Goal: Task Accomplishment & Management: Manage account settings

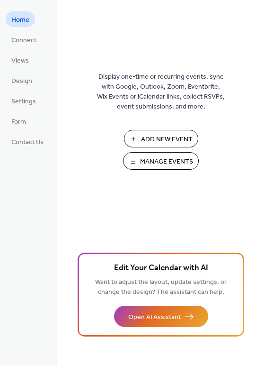
click at [154, 159] on span "Manage Events" at bounding box center [166, 162] width 53 height 10
click at [140, 161] on button "Manage Events" at bounding box center [161, 161] width 76 height 18
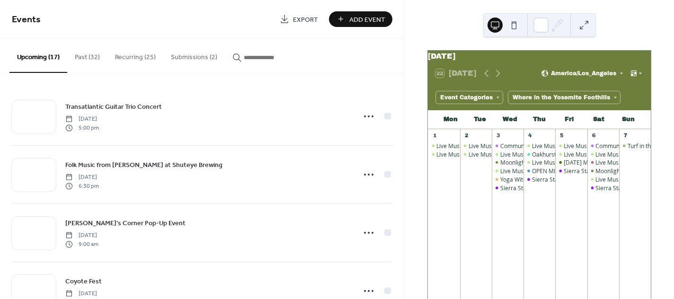
click at [198, 63] on button "Submissions (2)" at bounding box center [194, 55] width 62 height 34
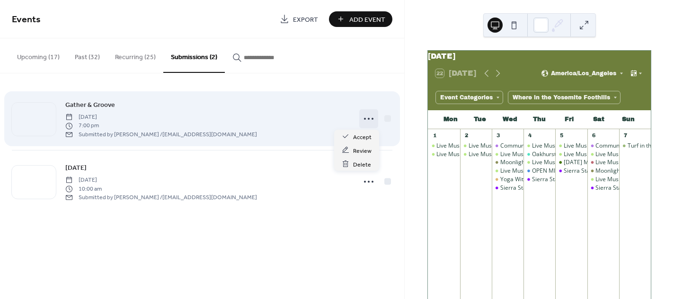
click at [367, 119] on icon at bounding box center [368, 118] width 15 height 15
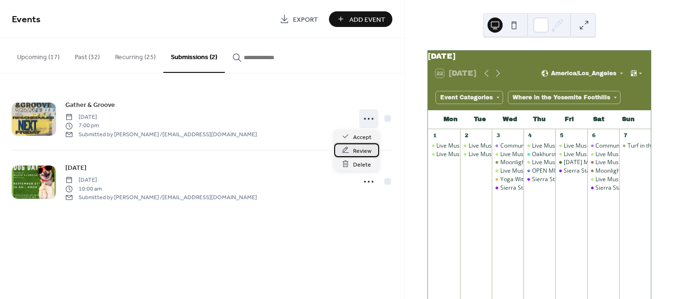
click at [360, 152] on span "Review" at bounding box center [362, 151] width 18 height 10
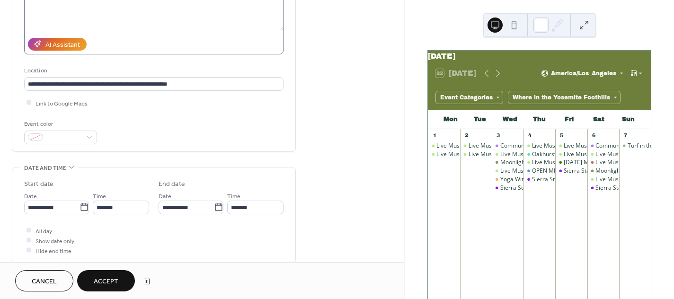
scroll to position [202, 0]
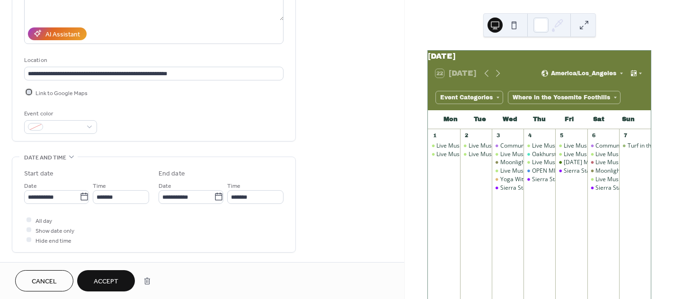
click at [30, 92] on div at bounding box center [29, 92] width 5 height 5
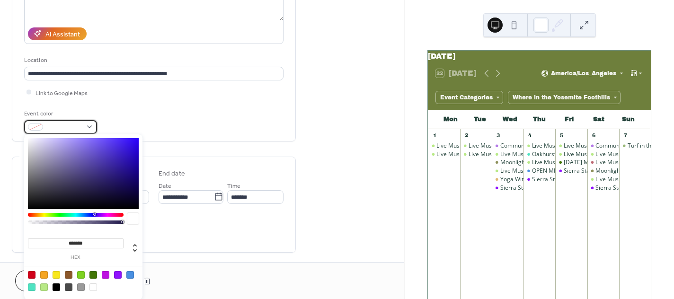
click at [66, 124] on span at bounding box center [64, 128] width 35 height 10
click at [32, 276] on div at bounding box center [32, 275] width 8 height 8
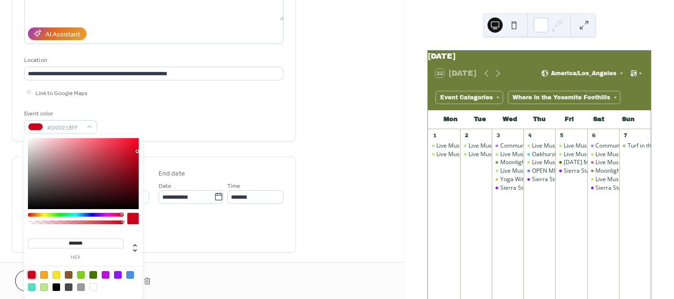
type input "*******"
click at [91, 152] on div at bounding box center [83, 173] width 111 height 71
click at [163, 119] on div "Event color #CE5967FF" at bounding box center [154, 121] width 260 height 25
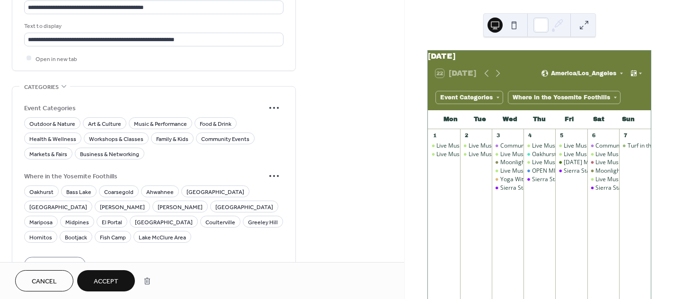
scroll to position [604, 0]
click at [143, 118] on span "Music & Performance" at bounding box center [160, 123] width 53 height 10
click at [205, 136] on span "Community Events" at bounding box center [225, 139] width 48 height 10
click at [173, 136] on span "Family & Kids" at bounding box center [172, 139] width 32 height 10
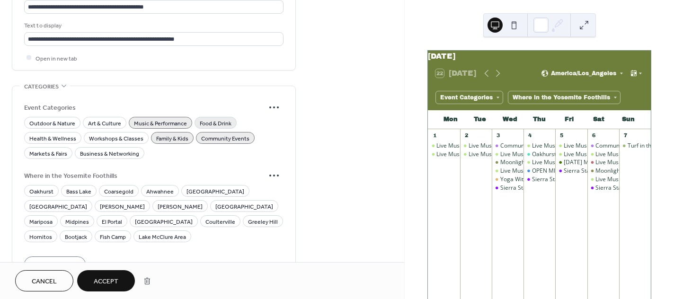
click at [203, 118] on span "Food & Drink" at bounding box center [216, 123] width 32 height 10
click at [74, 189] on span "Bass Lake" at bounding box center [78, 192] width 25 height 10
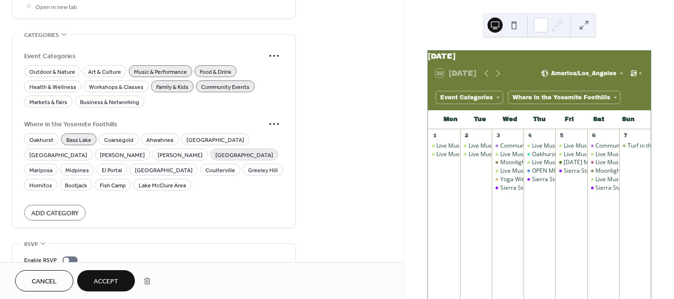
scroll to position [691, 0]
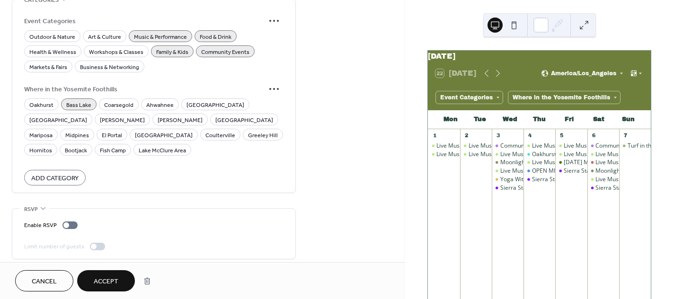
click at [106, 277] on span "Accept" at bounding box center [106, 282] width 25 height 10
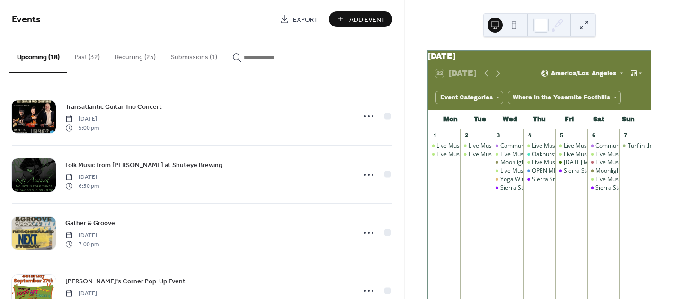
click at [200, 52] on button "Submissions (1)" at bounding box center [194, 55] width 62 height 34
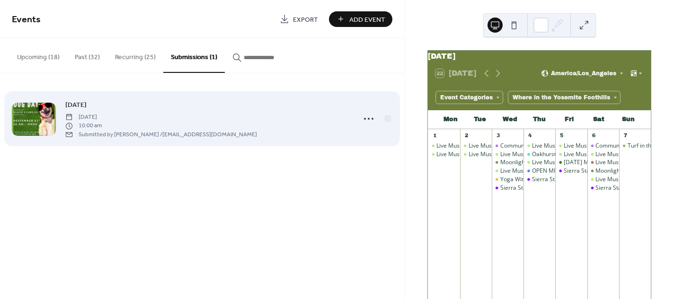
click at [204, 124] on span "10:00 am" at bounding box center [161, 126] width 192 height 9
click at [365, 120] on icon at bounding box center [368, 118] width 15 height 15
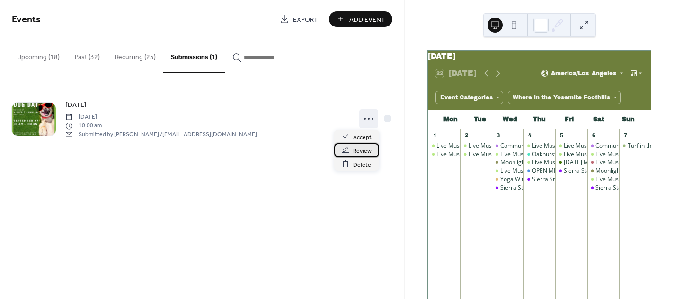
click at [360, 153] on span "Review" at bounding box center [362, 151] width 18 height 10
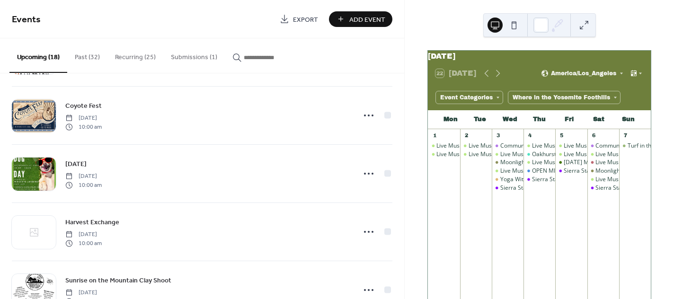
scroll to position [236, 0]
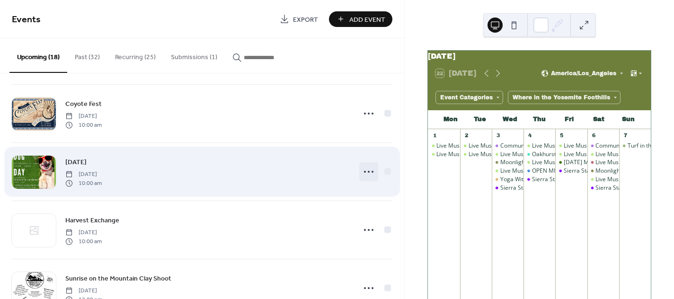
click at [369, 167] on icon at bounding box center [368, 171] width 15 height 15
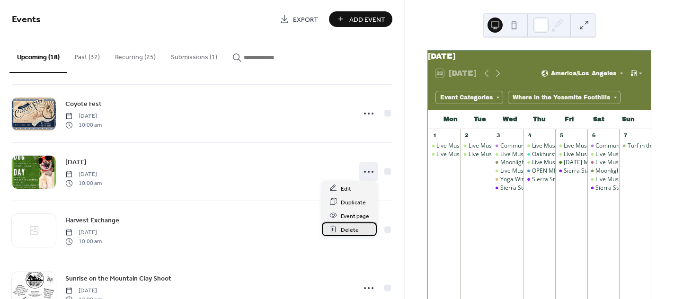
click at [357, 234] on span "Delete" at bounding box center [350, 230] width 18 height 10
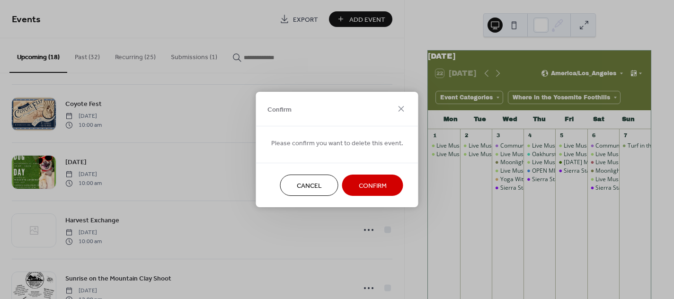
click at [375, 181] on span "Confirm" at bounding box center [373, 186] width 28 height 10
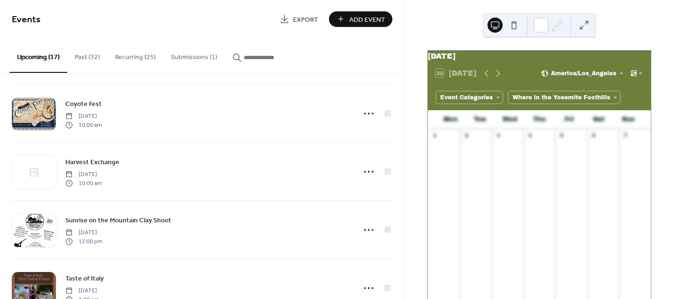
click at [190, 60] on button "Submissions (1)" at bounding box center [194, 55] width 62 height 34
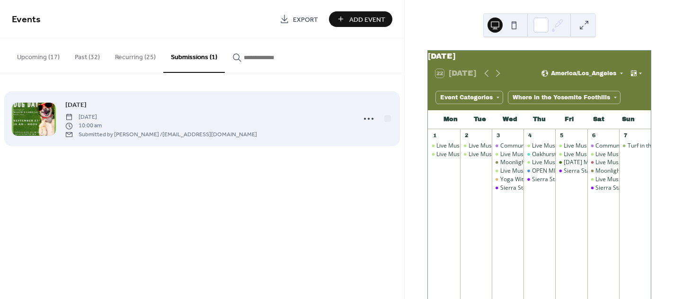
click at [235, 121] on div "Dog Day Saturday, September 27, 2025 10:00 am Submitted by Sarah McIntyre / srl…" at bounding box center [207, 118] width 285 height 39
click at [373, 121] on icon at bounding box center [368, 118] width 15 height 15
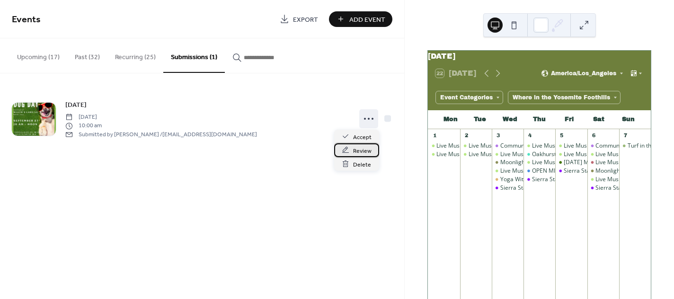
click at [361, 153] on span "Review" at bounding box center [362, 151] width 18 height 10
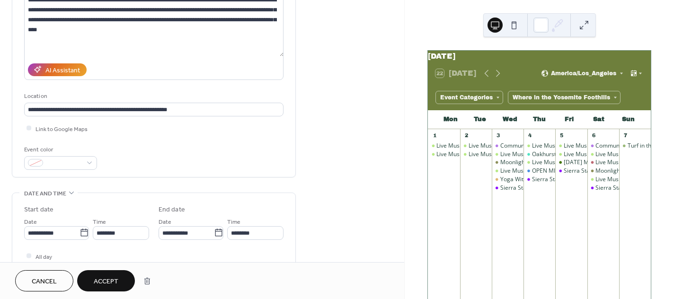
scroll to position [177, 0]
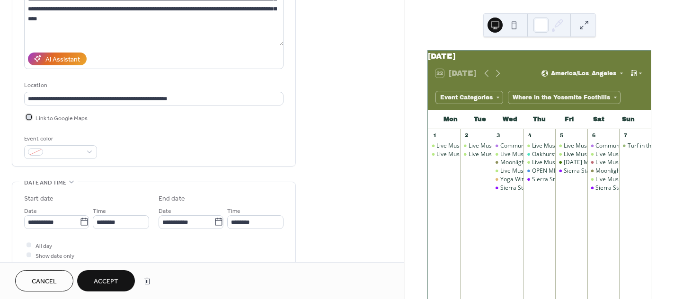
click at [28, 115] on div at bounding box center [29, 117] width 5 height 5
click at [69, 148] on span at bounding box center [64, 153] width 35 height 10
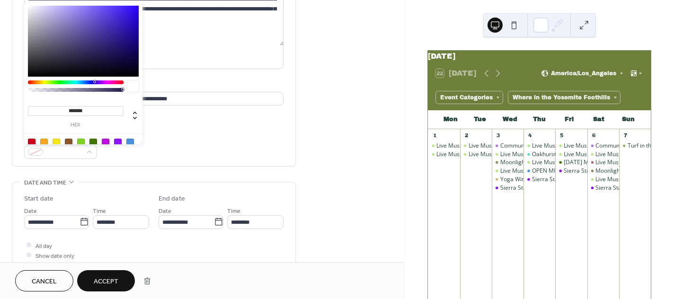
click at [83, 141] on div at bounding box center [81, 143] width 8 height 8
type input "*******"
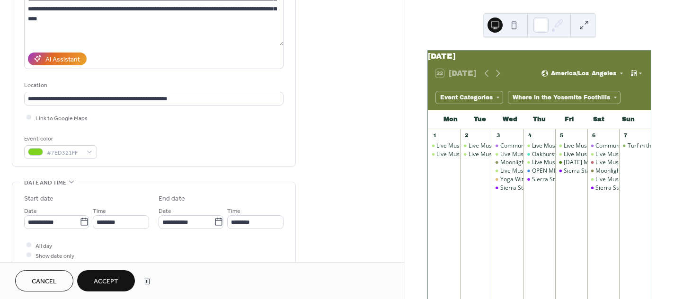
click at [167, 106] on div "**********" at bounding box center [154, 48] width 260 height 221
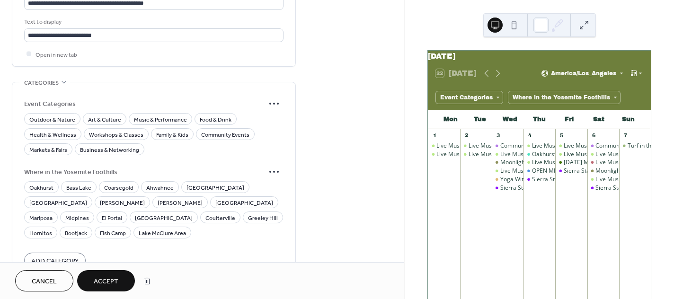
scroll to position [611, 0]
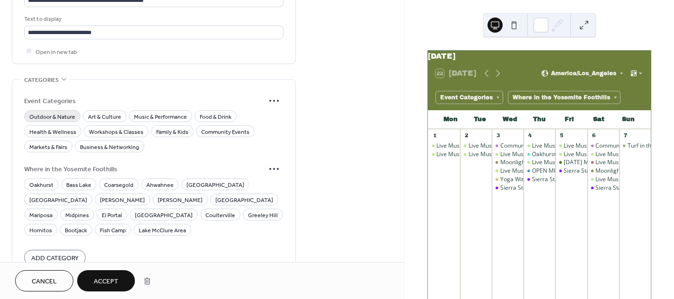
click at [64, 117] on span "Outdoor & Nature" at bounding box center [52, 117] width 46 height 10
click at [160, 127] on span "Family & Kids" at bounding box center [172, 132] width 32 height 10
click at [211, 112] on span "Food & Drink" at bounding box center [216, 117] width 32 height 10
click at [78, 180] on span "Bass Lake" at bounding box center [78, 185] width 25 height 10
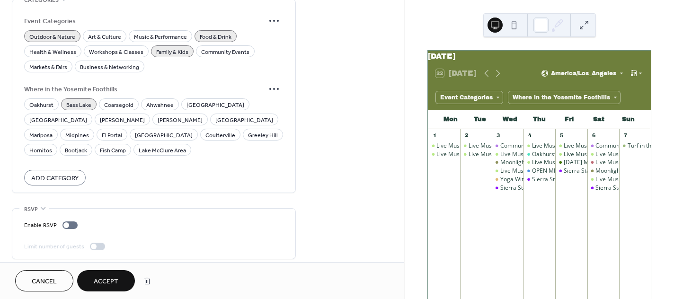
click at [108, 277] on span "Accept" at bounding box center [106, 282] width 25 height 10
